Goal: Complete application form

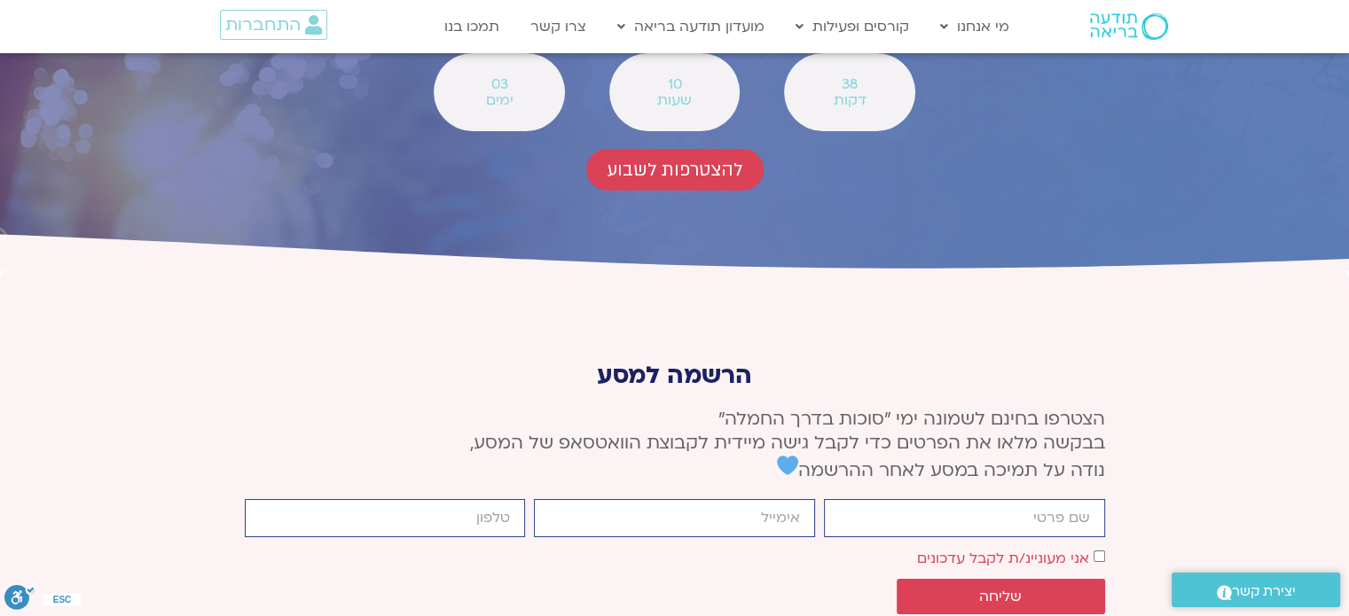
scroll to position [6568, 0]
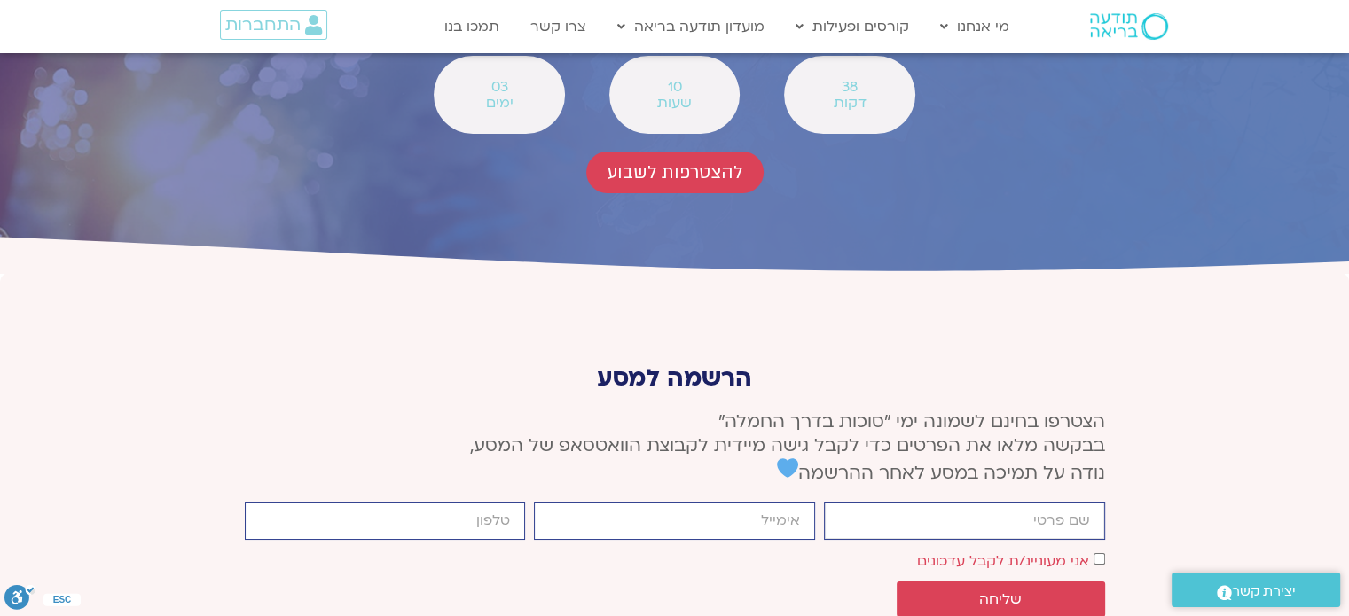
click at [1014, 502] on input "firstname" at bounding box center [964, 521] width 281 height 38
type input "[PERSON_NAME]"
type input "[EMAIL_ADDRESS][PERSON_NAME][DOMAIN_NAME]"
type input "0527684332"
click at [1014, 591] on span "שליחה" at bounding box center [1000, 599] width 43 height 16
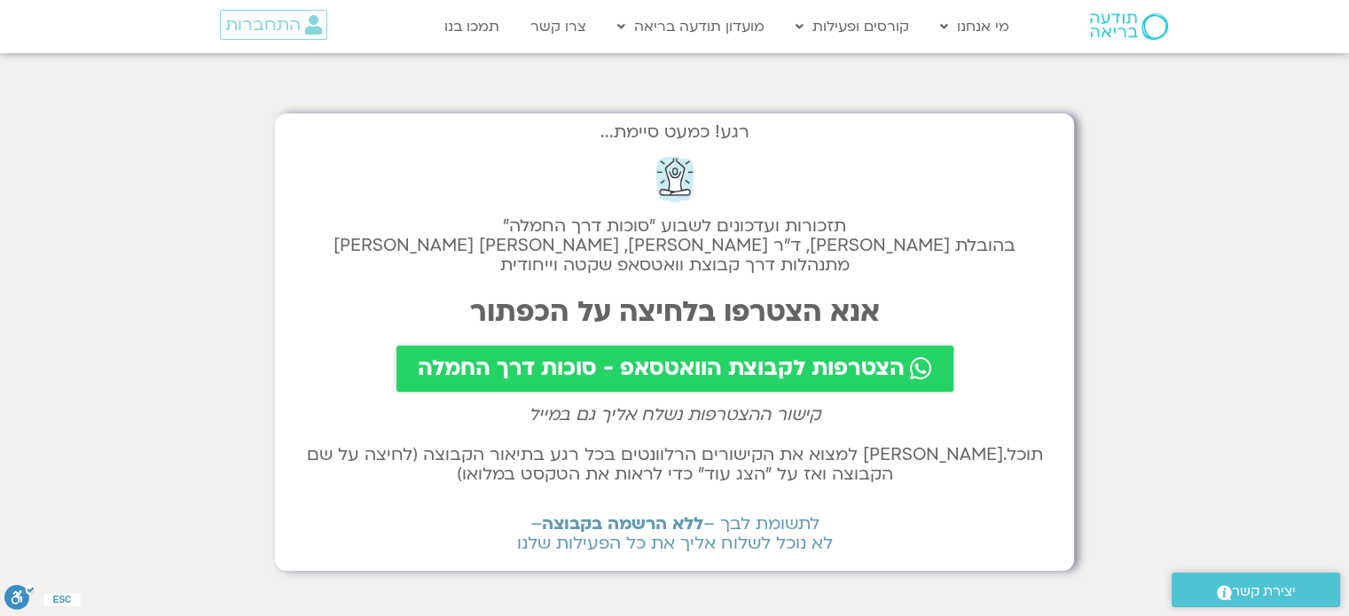
click at [686, 368] on span "הצטרפות לקבוצת הוואטסאפ - סוכות דרך החמלה" at bounding box center [661, 368] width 487 height 25
